Goal: Task Accomplishment & Management: Manage account settings

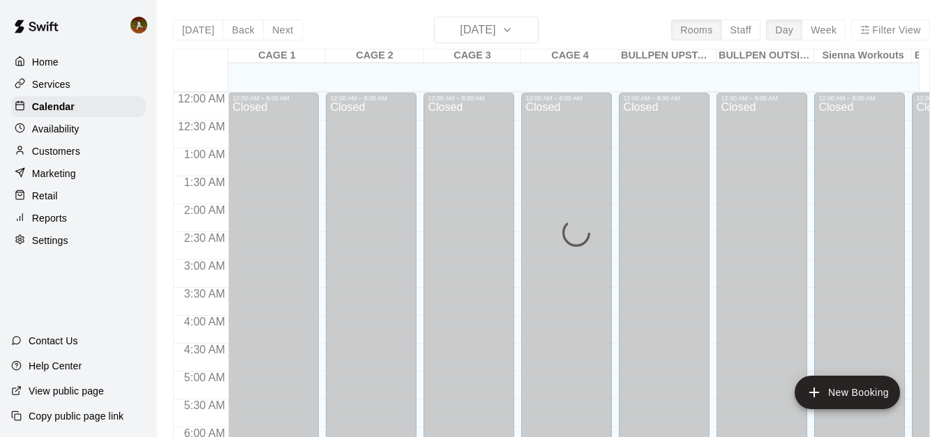
scroll to position [823, 0]
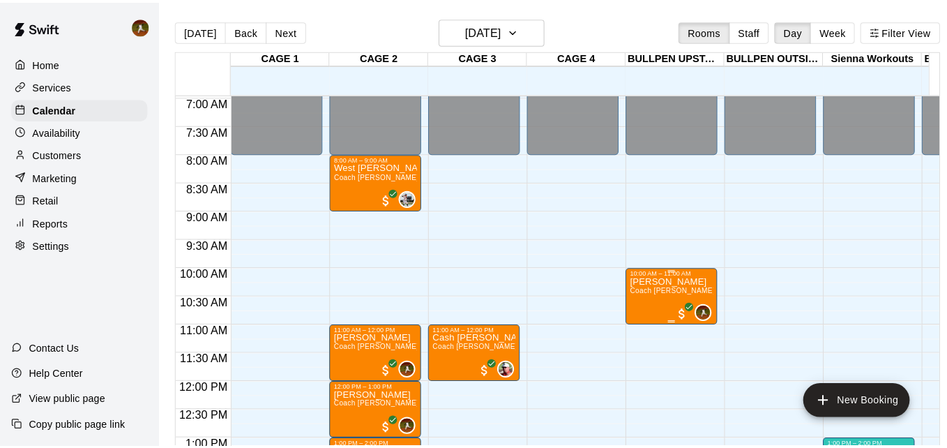
scroll to position [387, 0]
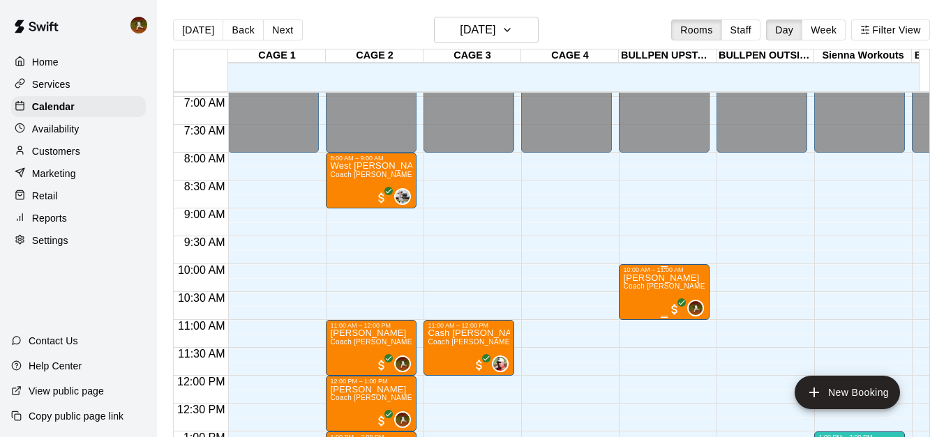
click at [650, 290] on span "Coach [PERSON_NAME] Pitching One on One" at bounding box center [701, 287] width 156 height 8
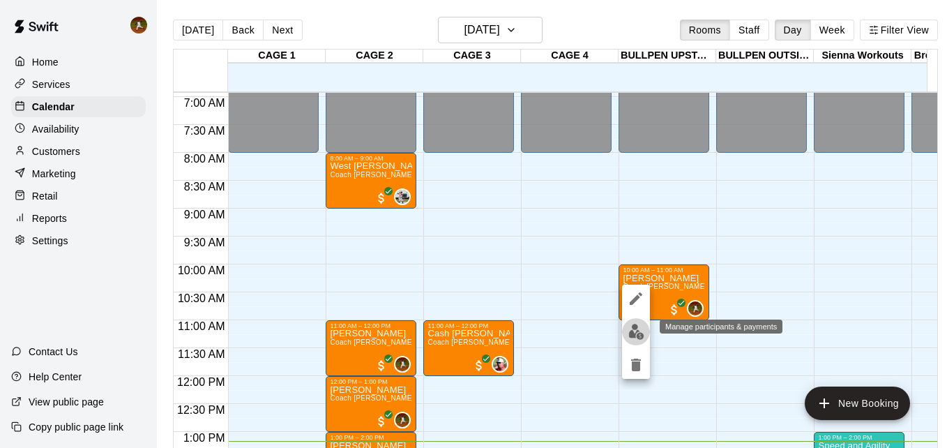
click at [639, 335] on img "edit" at bounding box center [637, 332] width 16 height 16
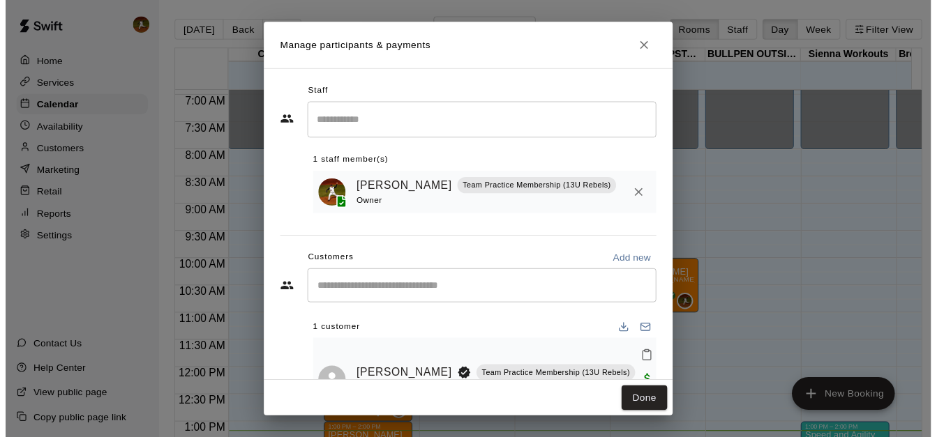
scroll to position [45, 0]
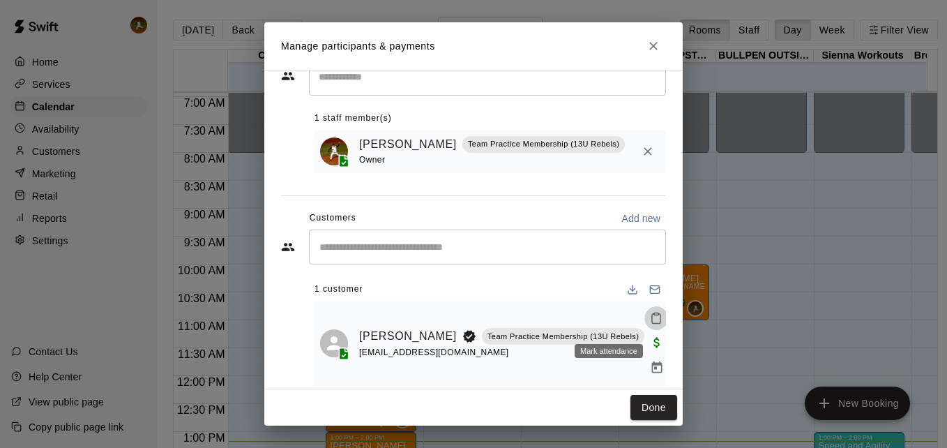
click at [650, 324] on icon "Mark attendance" at bounding box center [656, 318] width 13 height 13
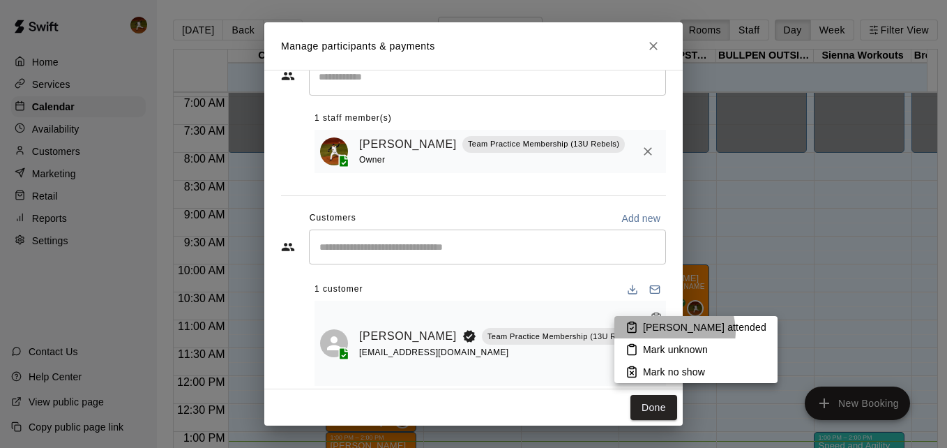
click at [674, 331] on p "[PERSON_NAME] attended" at bounding box center [704, 327] width 123 height 14
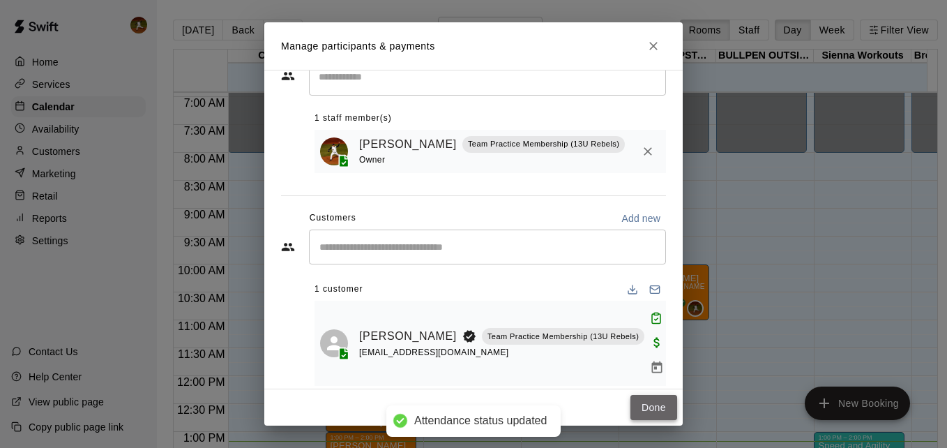
click at [659, 402] on button "Done" at bounding box center [654, 408] width 47 height 26
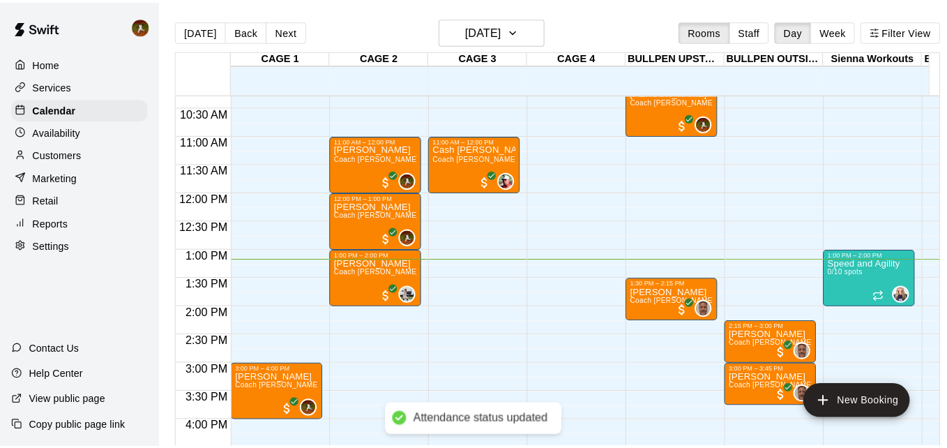
scroll to position [596, 0]
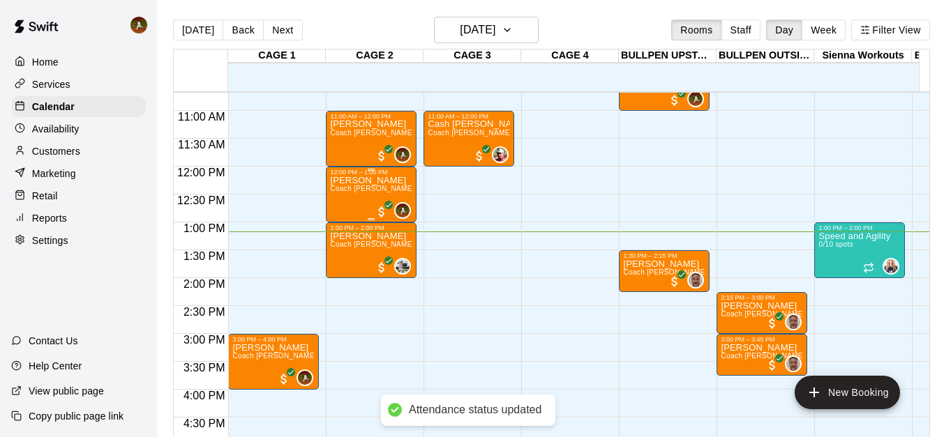
click at [386, 190] on span "Coach [PERSON_NAME] Hitting One on One" at bounding box center [405, 189] width 150 height 8
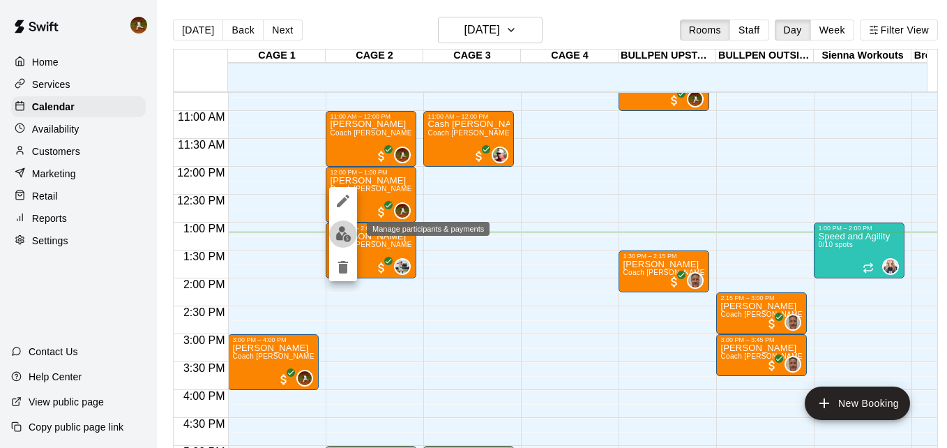
click at [343, 240] on img "edit" at bounding box center [344, 234] width 16 height 16
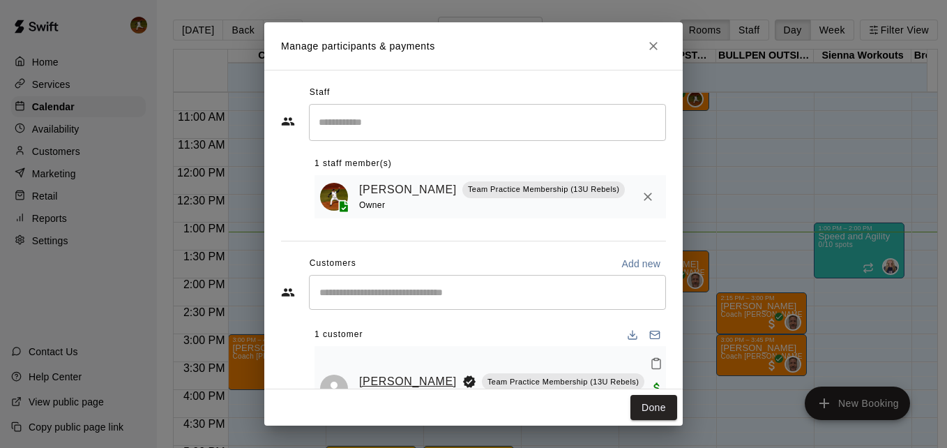
scroll to position [45, 0]
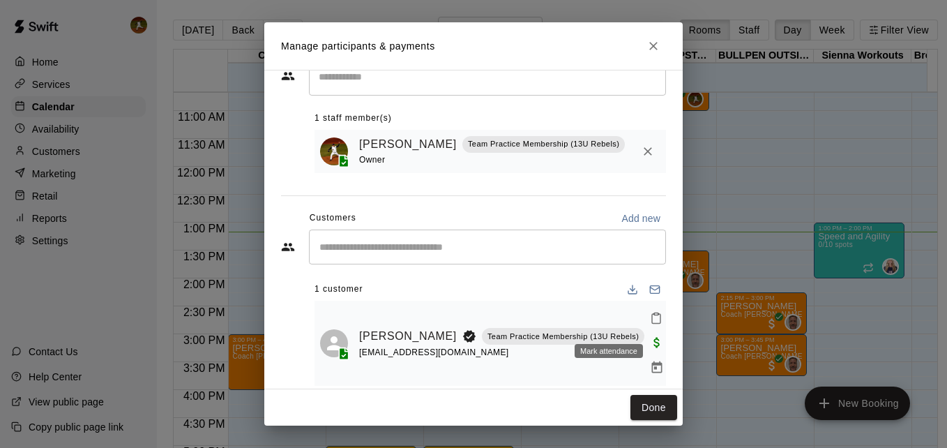
click at [652, 324] on icon "Mark attendance" at bounding box center [656, 319] width 8 height 10
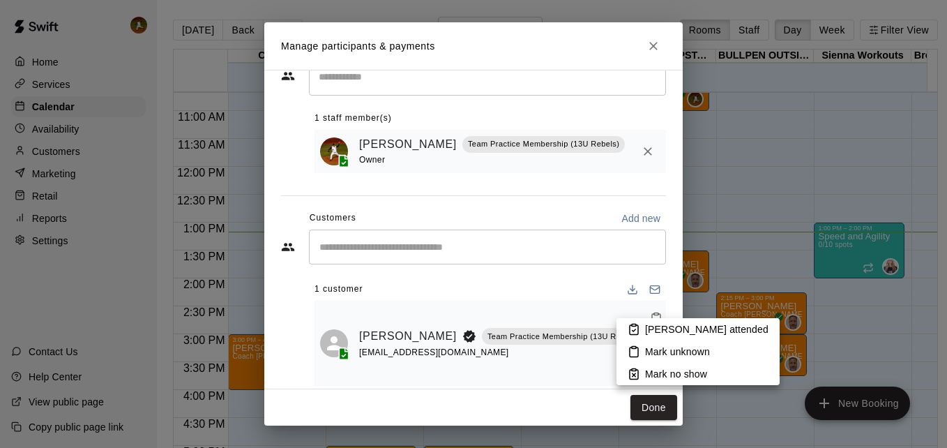
click at [664, 335] on p "[PERSON_NAME] attended" at bounding box center [706, 329] width 123 height 14
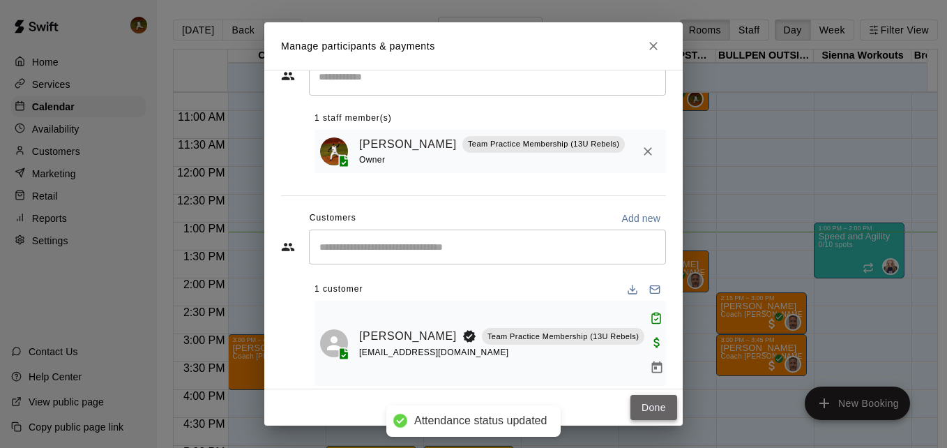
click at [663, 412] on button "Done" at bounding box center [654, 408] width 47 height 26
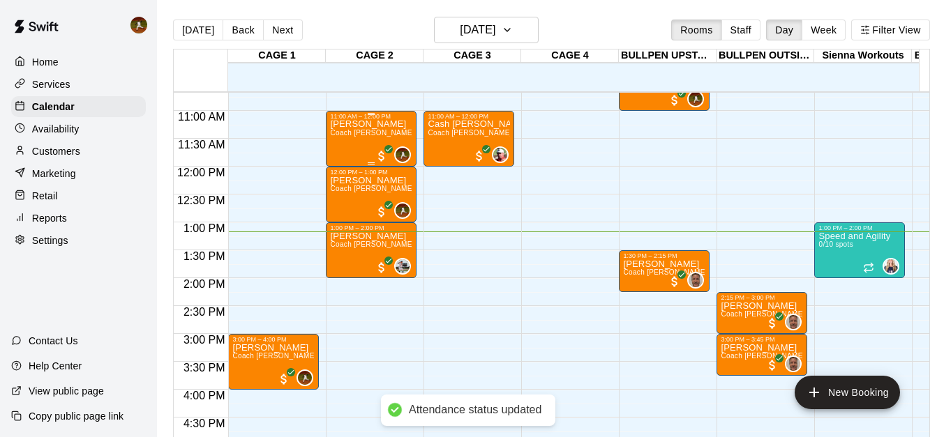
click at [353, 124] on p "[PERSON_NAME]" at bounding box center [371, 124] width 82 height 0
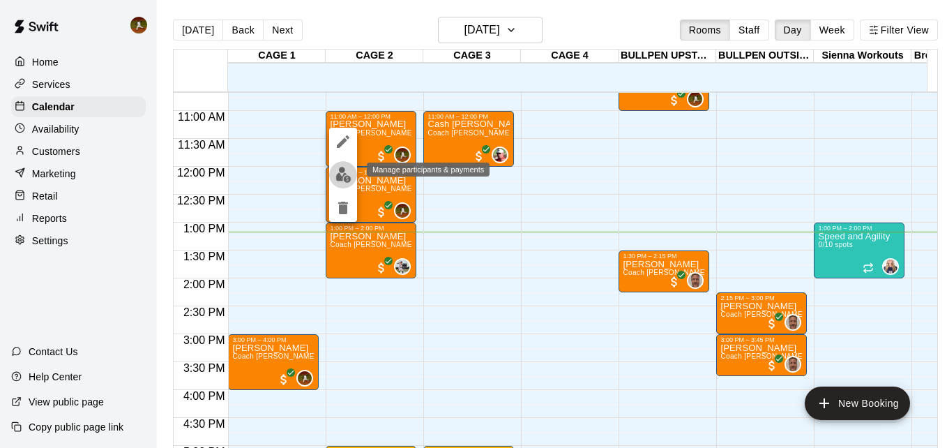
click at [339, 177] on img "edit" at bounding box center [344, 175] width 16 height 16
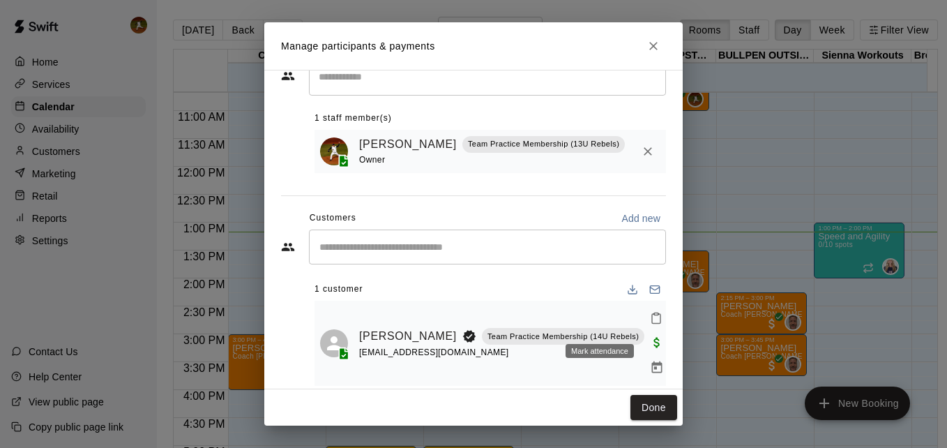
click at [650, 323] on icon "Mark attendance" at bounding box center [656, 318] width 13 height 13
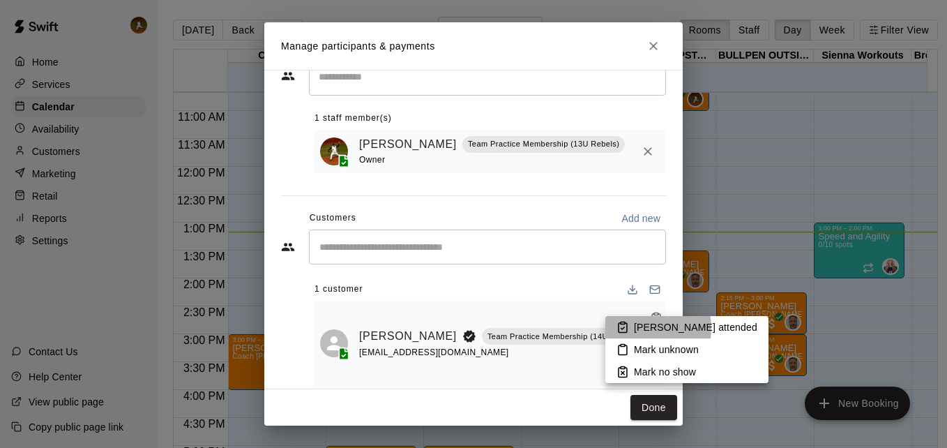
click at [636, 328] on p "[PERSON_NAME] attended" at bounding box center [695, 327] width 123 height 14
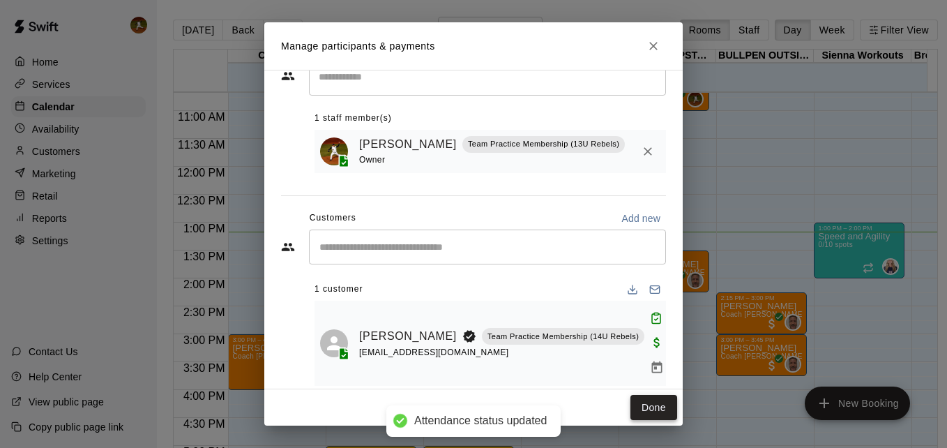
click at [650, 403] on button "Done" at bounding box center [654, 408] width 47 height 26
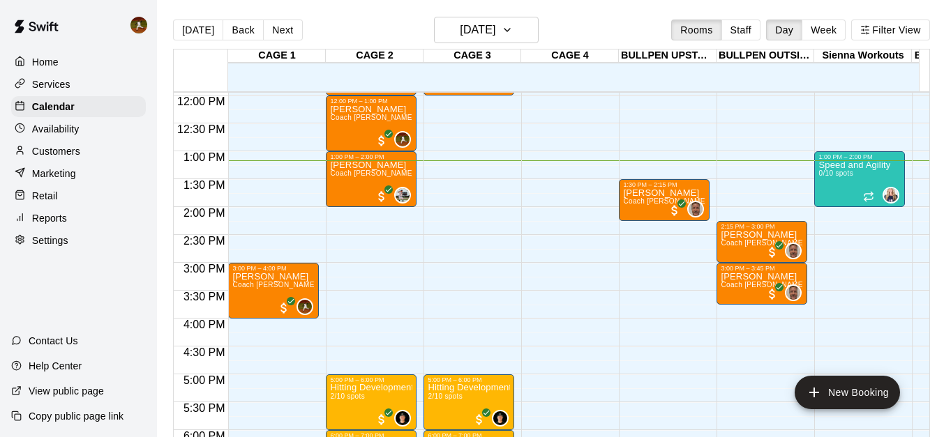
scroll to position [666, 0]
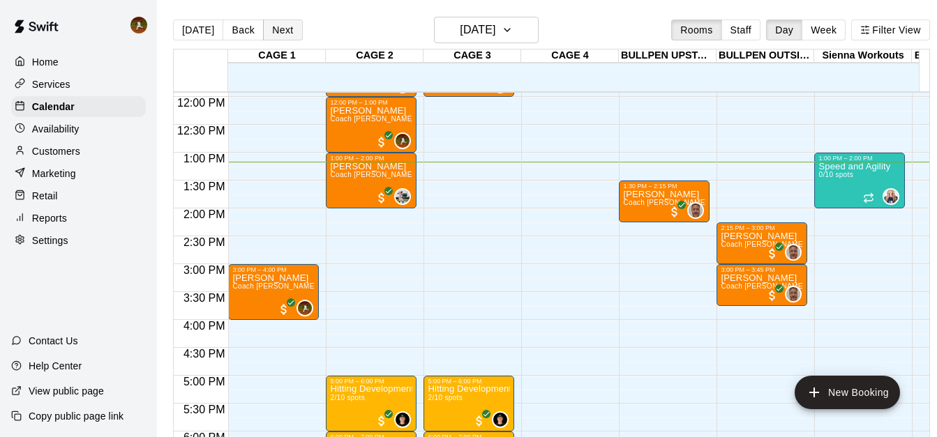
click at [272, 22] on button "Next" at bounding box center [282, 30] width 39 height 21
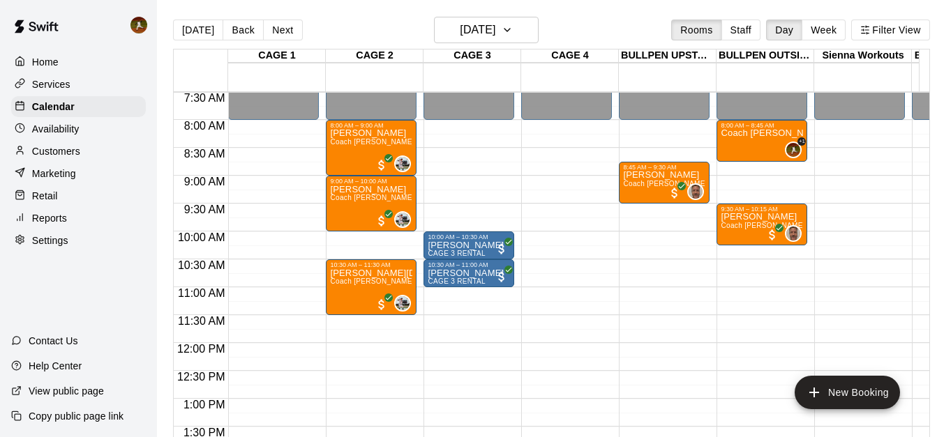
scroll to position [387, 0]
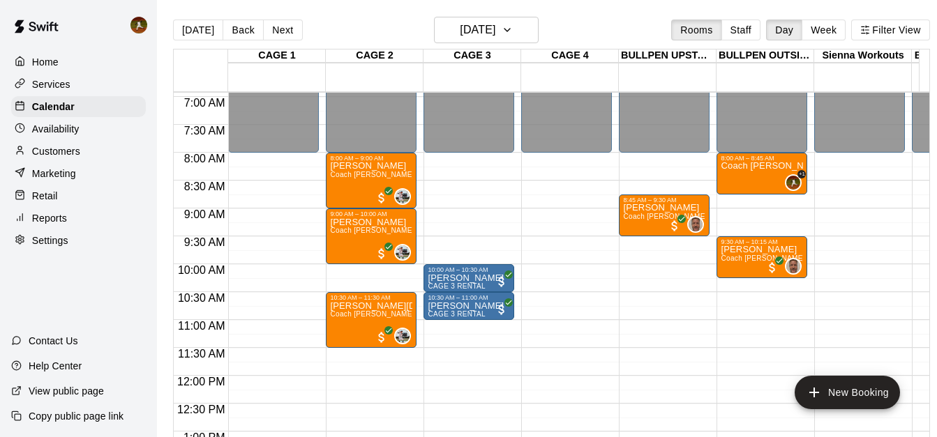
click at [267, 31] on button "Next" at bounding box center [282, 30] width 39 height 21
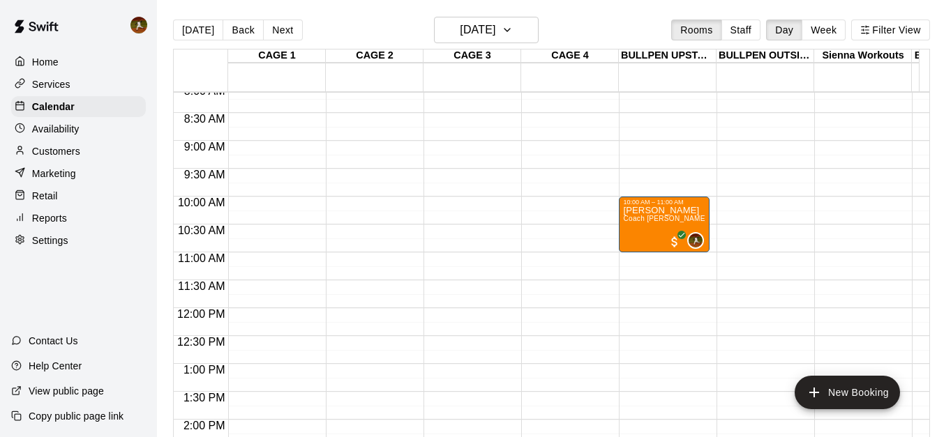
scroll to position [456, 0]
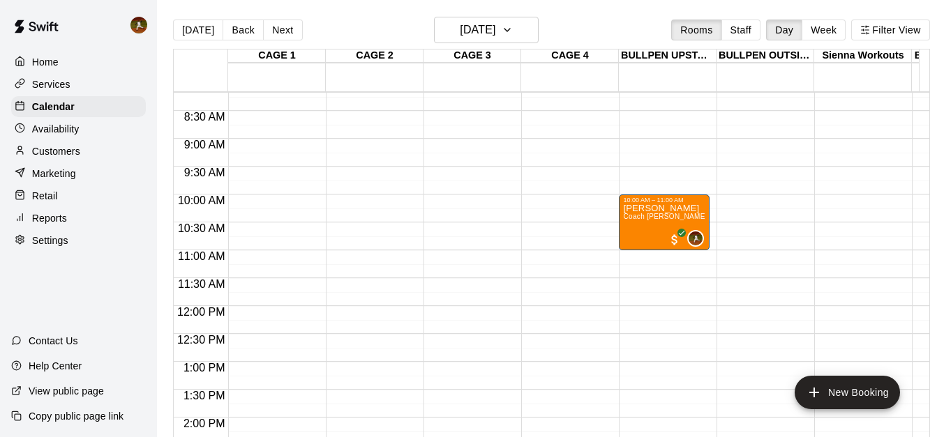
click at [54, 63] on p "Home" at bounding box center [45, 62] width 27 height 14
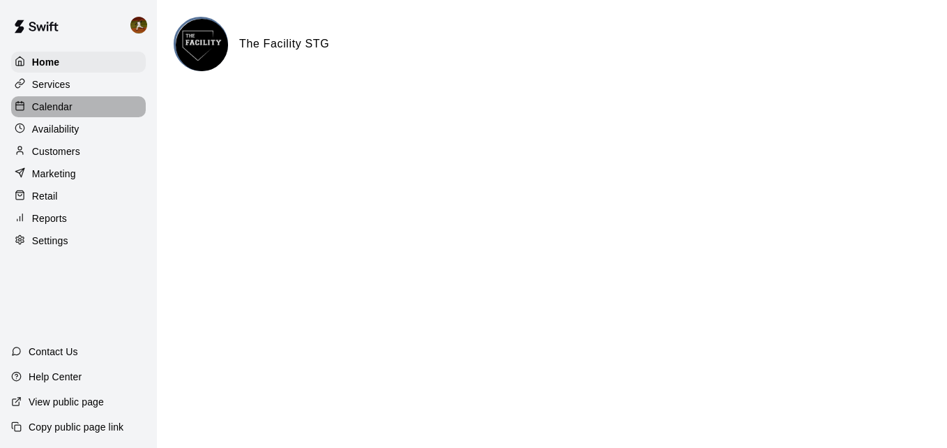
click at [59, 106] on p "Calendar" at bounding box center [52, 107] width 40 height 14
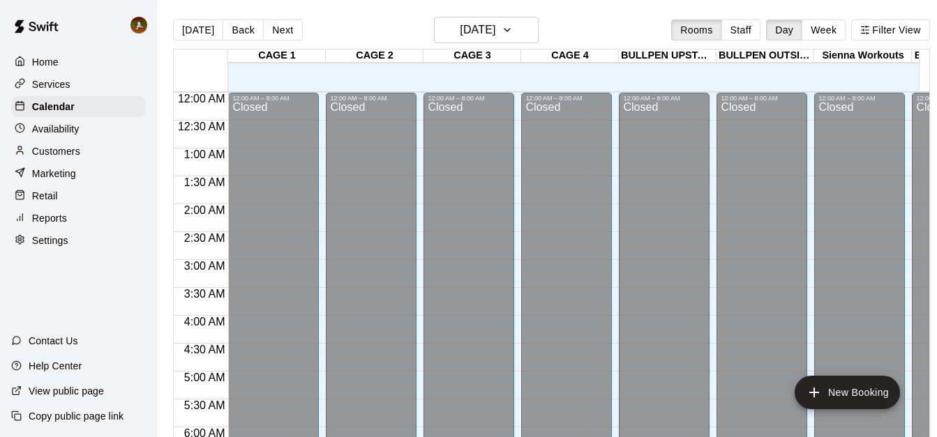
scroll to position [737, 0]
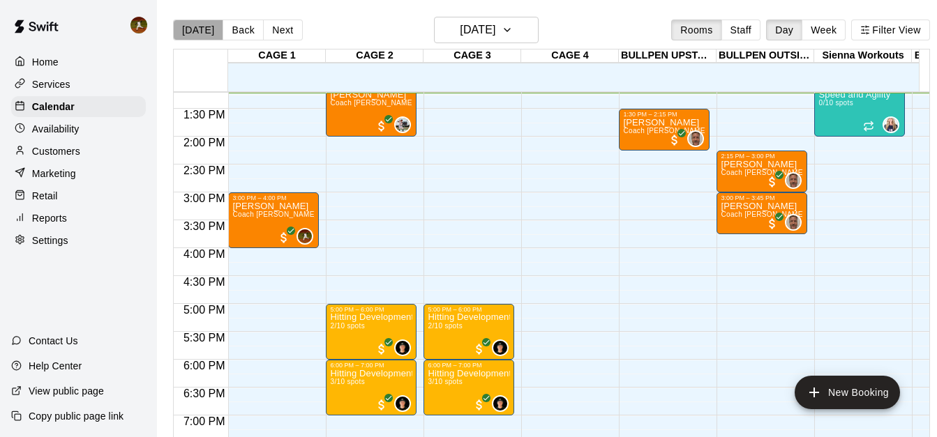
click at [201, 32] on button "[DATE]" at bounding box center [198, 30] width 50 height 21
